Goal: Information Seeking & Learning: Learn about a topic

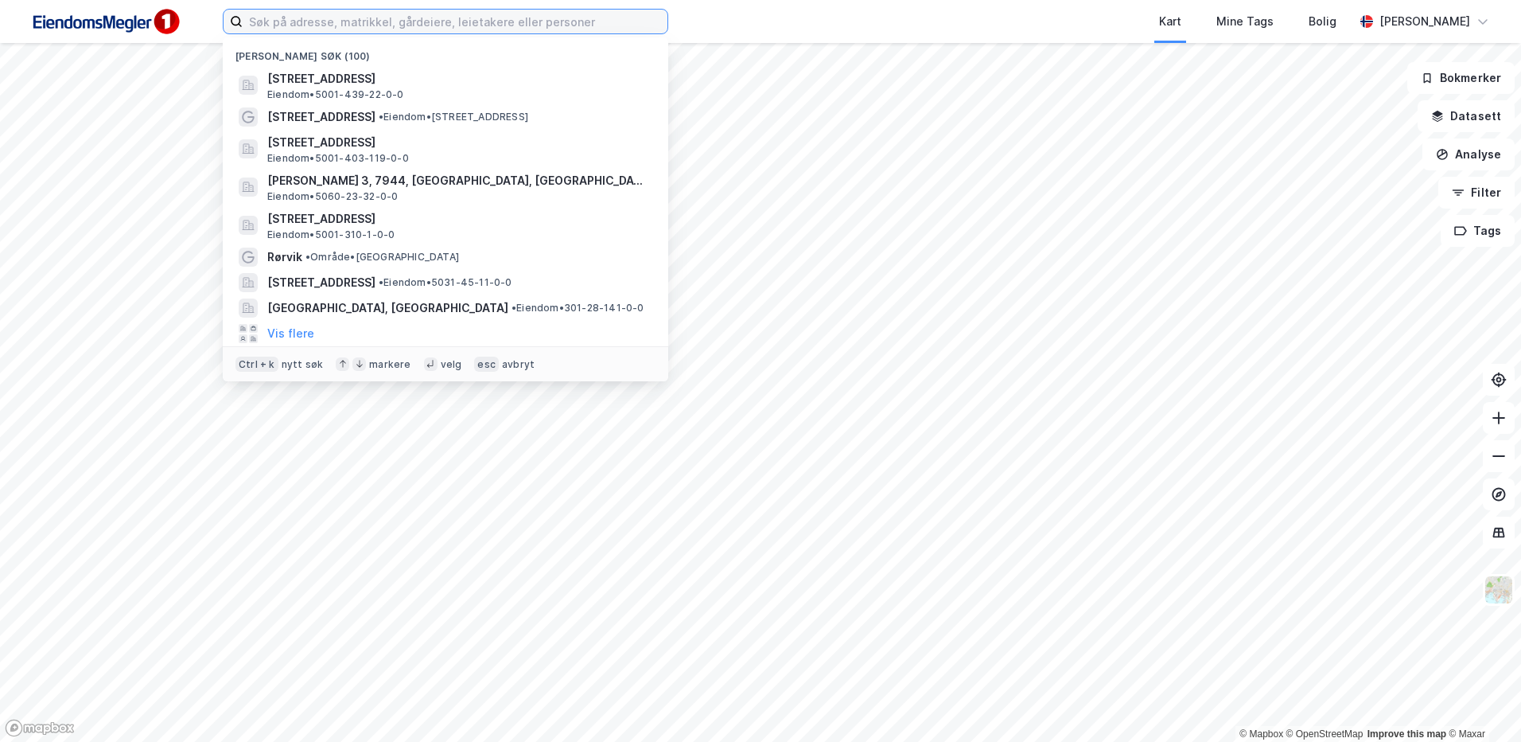
click at [302, 16] on input at bounding box center [455, 22] width 425 height 24
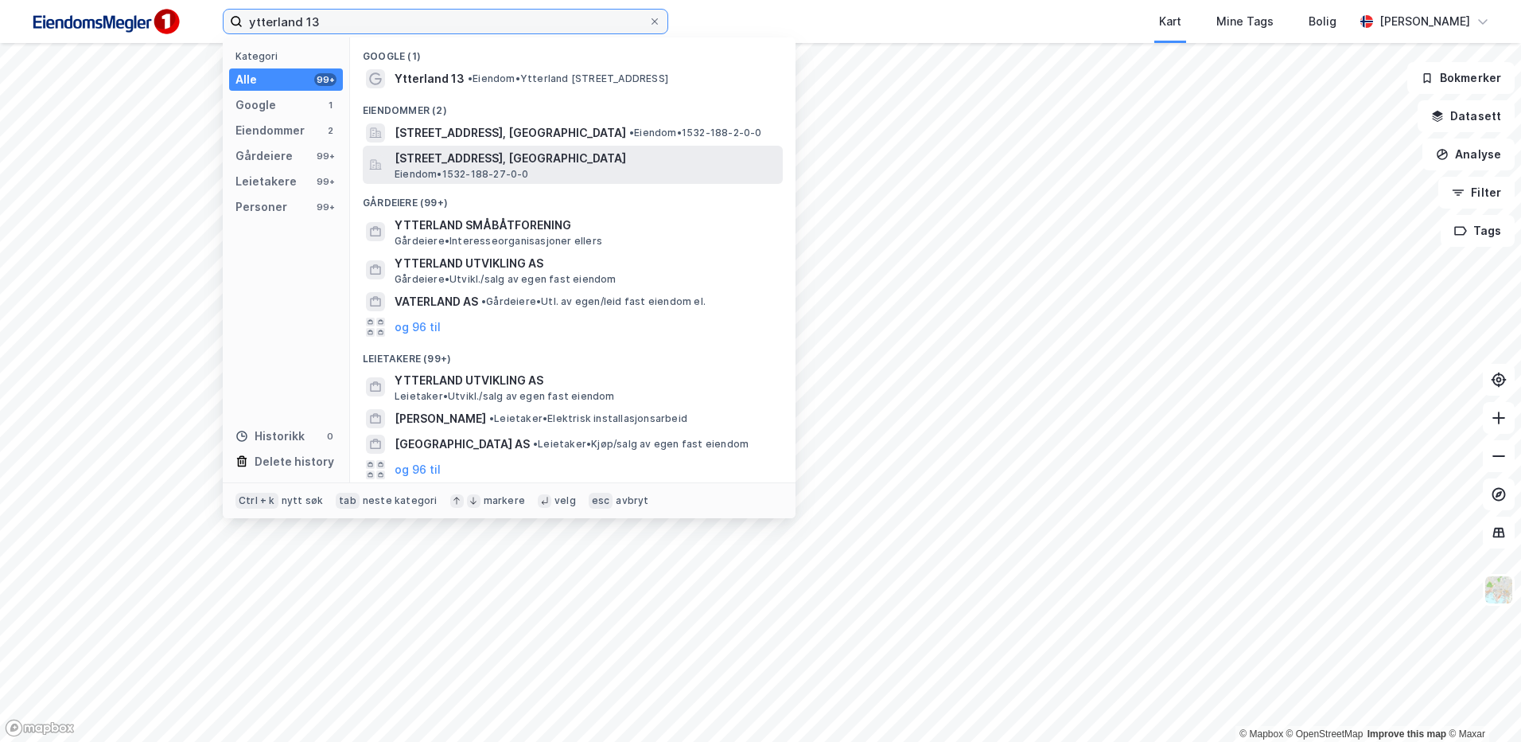
type input "ytterland 13"
click at [502, 168] on span "Eiendom • 1532-188-27-0-0" at bounding box center [462, 174] width 134 height 13
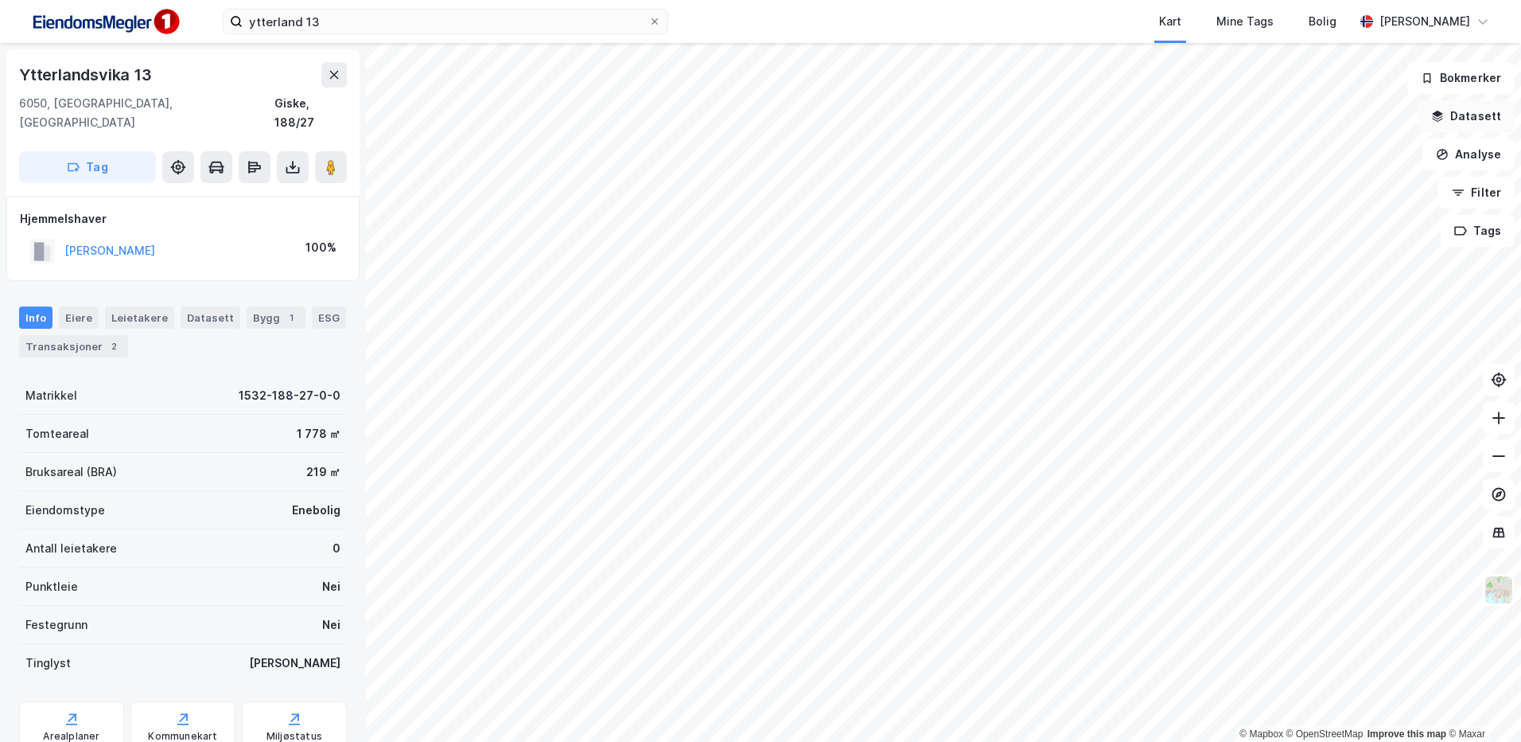
click at [1444, 112] on icon "button" at bounding box center [1437, 116] width 13 height 13
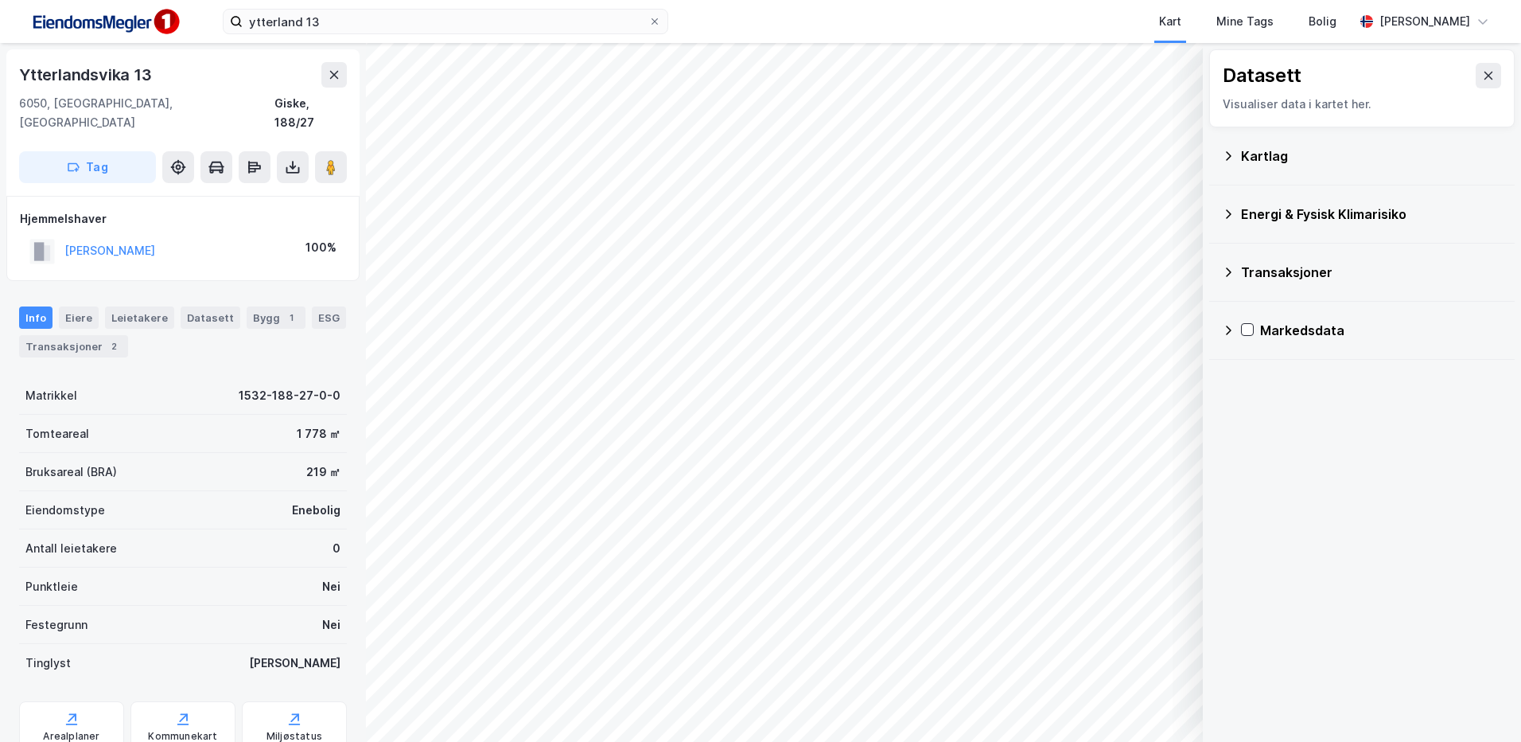
click at [1299, 166] on div "Kartlag" at bounding box center [1362, 156] width 280 height 38
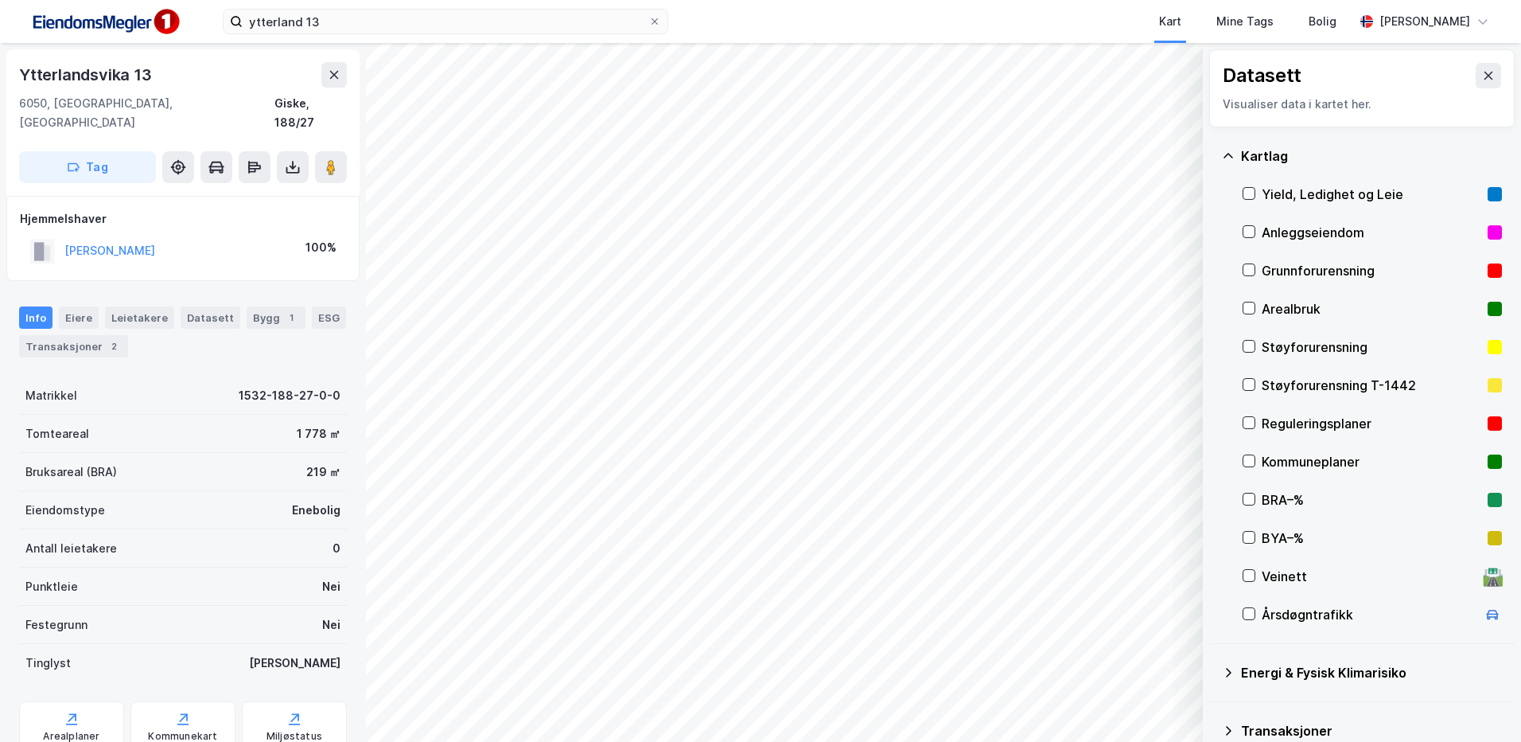
click at [1264, 416] on div "Reguleringsplaner" at bounding box center [1372, 423] width 220 height 19
click at [1255, 423] on div at bounding box center [1249, 422] width 13 height 13
click at [117, 241] on div "[PERSON_NAME]" at bounding box center [109, 250] width 91 height 19
click at [0, 0] on button "[PERSON_NAME]" at bounding box center [0, 0] width 0 height 0
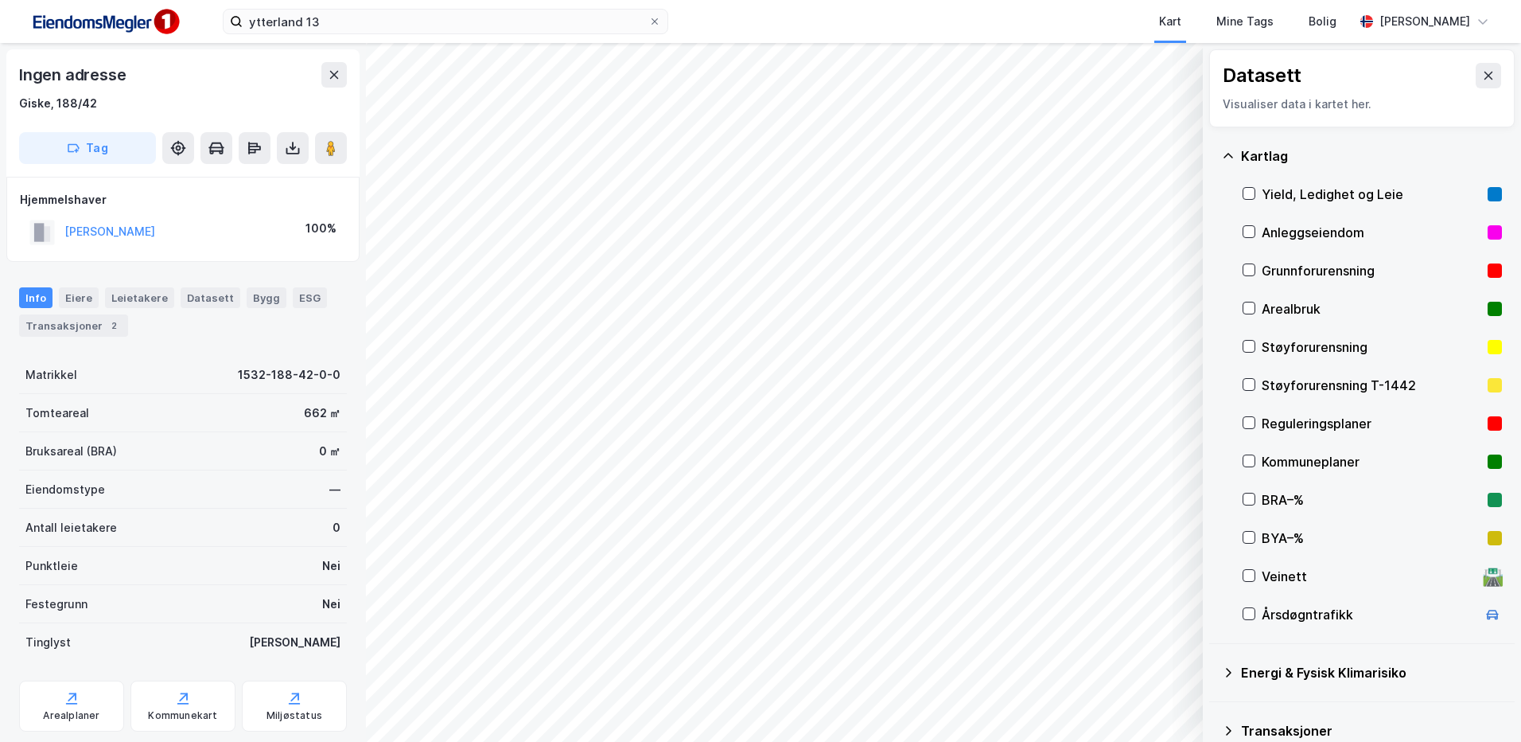
click at [1295, 416] on div "Reguleringsplaner" at bounding box center [1372, 423] width 220 height 19
click at [1299, 452] on div "Kommuneplaner" at bounding box center [1372, 461] width 220 height 19
click at [1309, 426] on div "Reguleringsplaner" at bounding box center [1372, 423] width 220 height 19
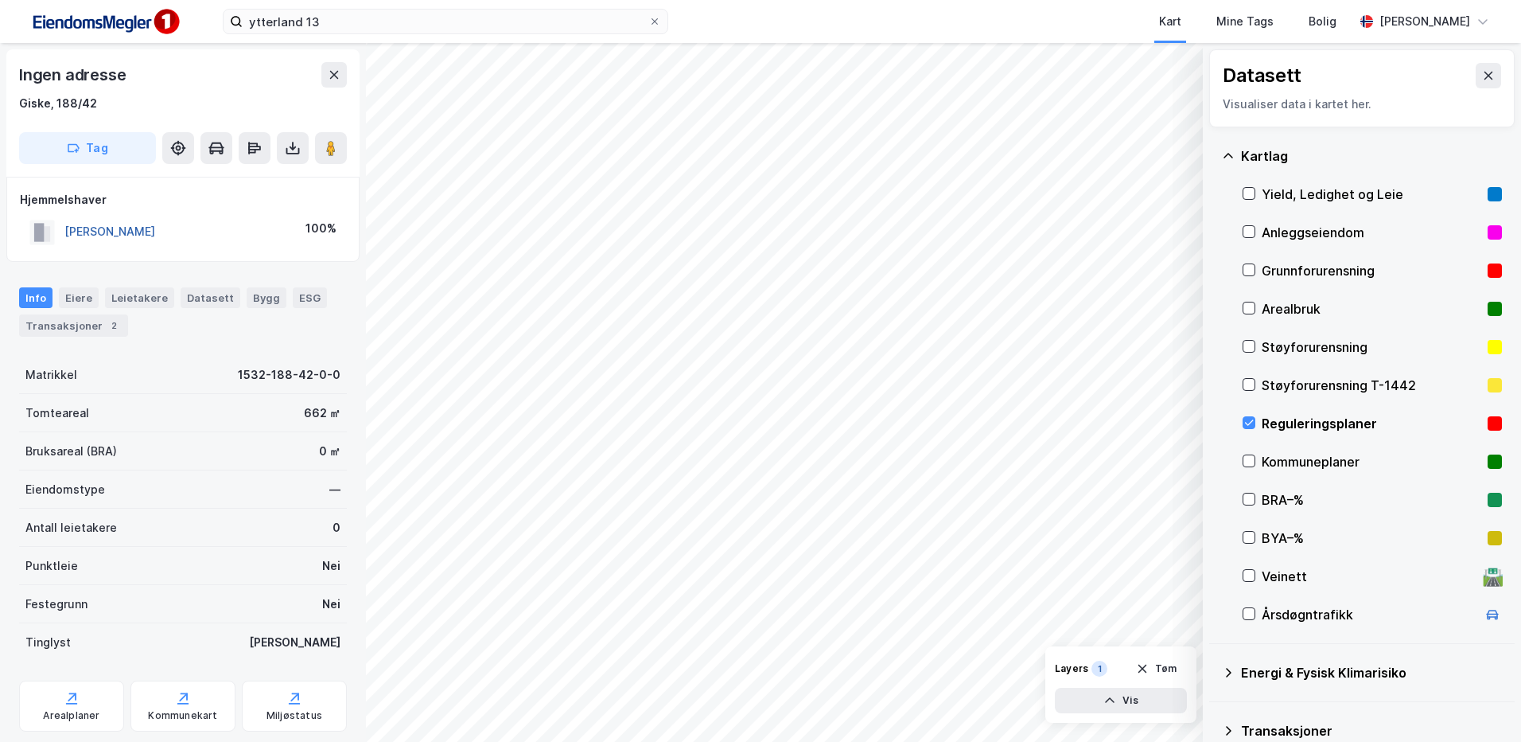
click at [0, 0] on button "[PERSON_NAME]" at bounding box center [0, 0] width 0 height 0
